Goal: Transaction & Acquisition: Register for event/course

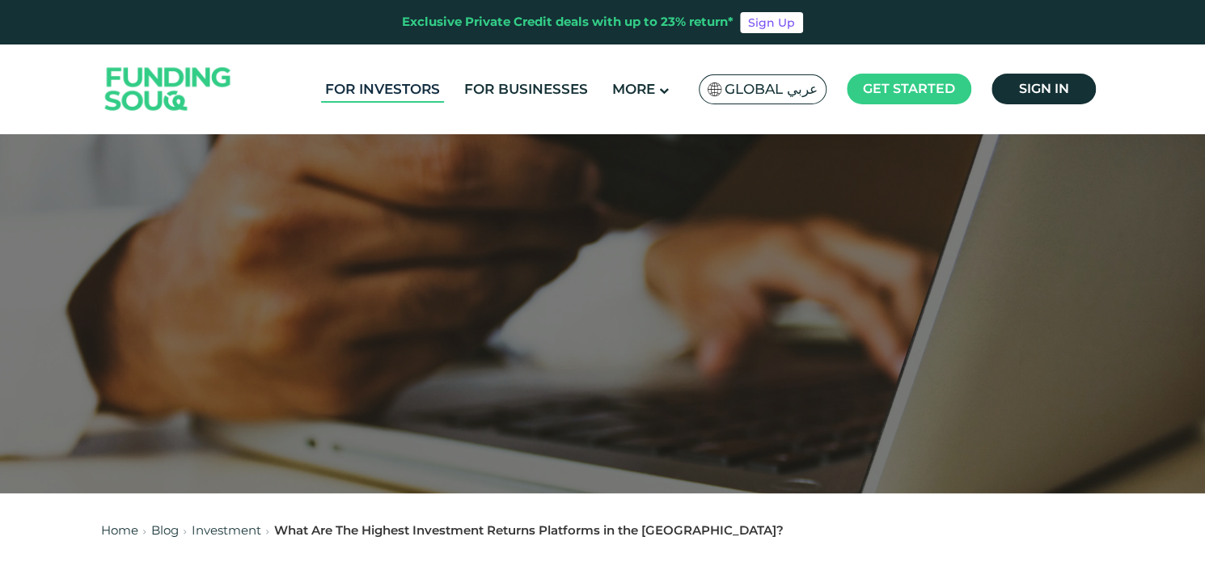
click at [404, 88] on link "For Investors" at bounding box center [382, 89] width 123 height 27
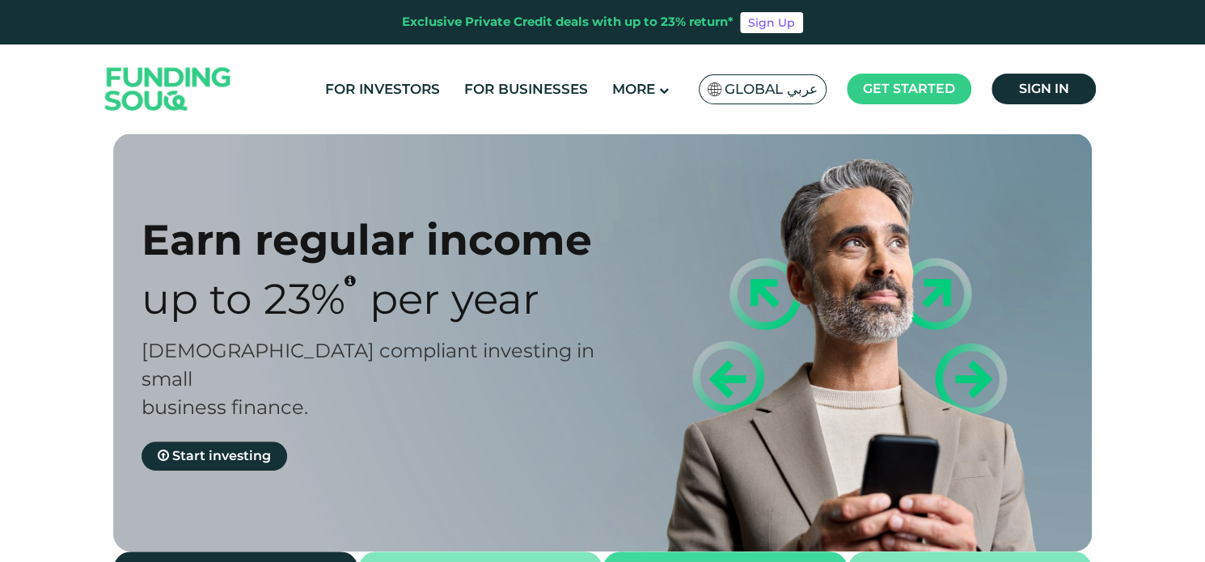
type tc-range-slider "4"
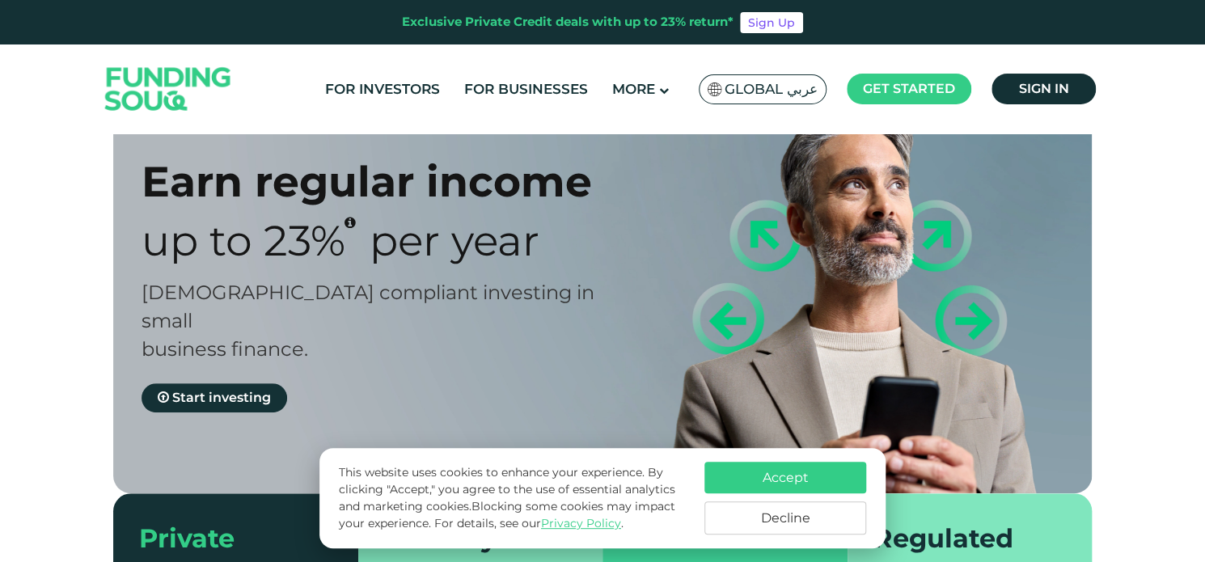
scroll to position [81, 0]
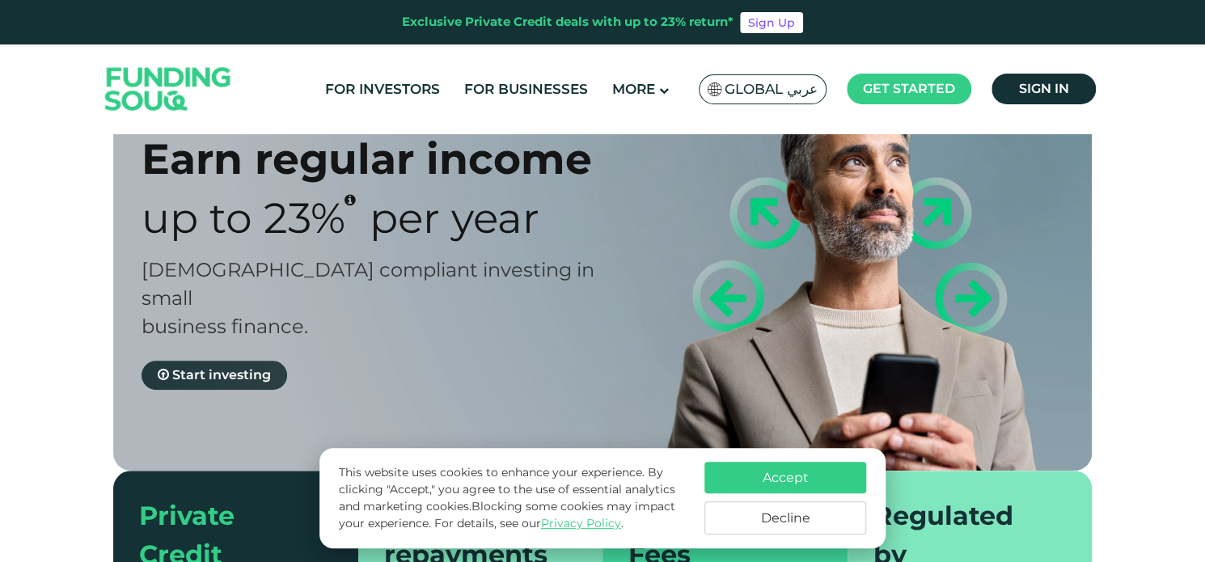
click at [233, 367] on span "Start investing" at bounding box center [221, 374] width 99 height 15
click at [785, 473] on button "Accept" at bounding box center [785, 478] width 162 height 32
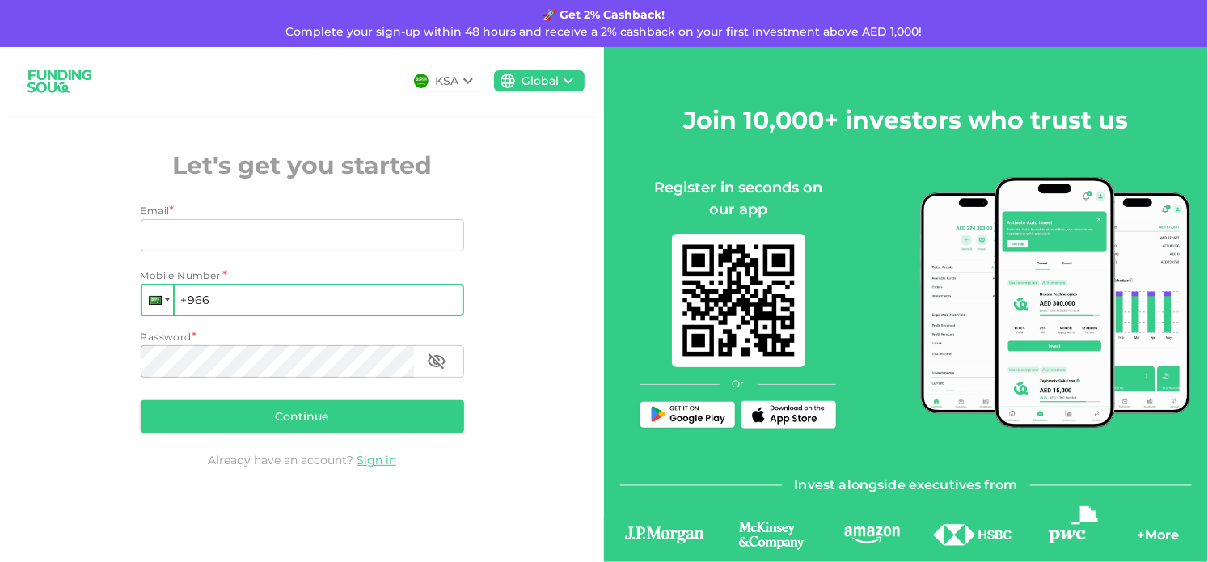
click at [163, 307] on div at bounding box center [157, 299] width 31 height 29
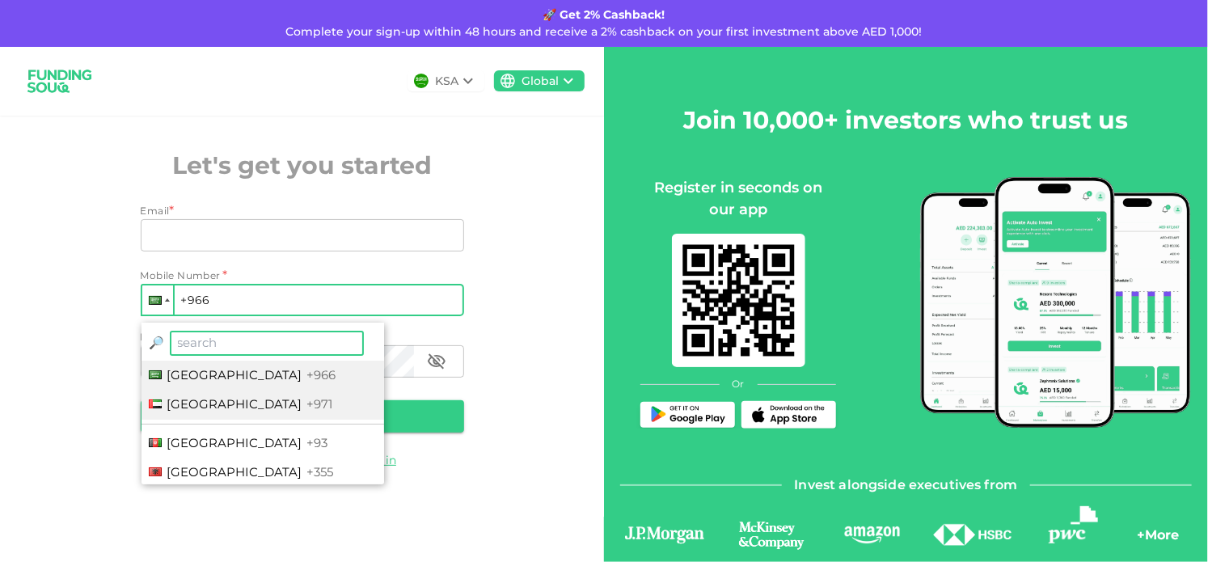
click at [181, 404] on span "United Arab Emirates" at bounding box center [234, 403] width 135 height 15
type input "+971"
